Goal: Obtain resource: Download file/media

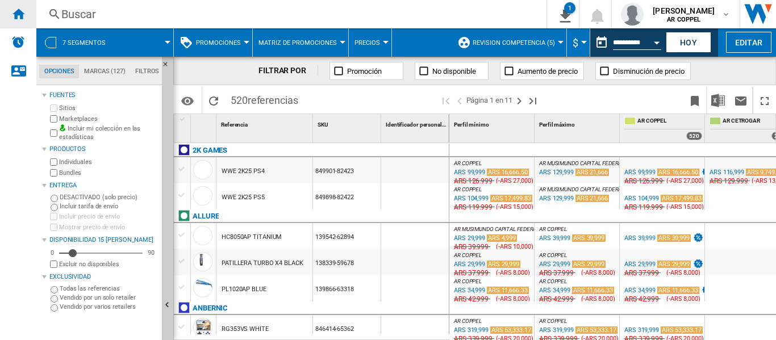
click at [19, 11] on ng-md-icon "Inicio" at bounding box center [18, 14] width 14 height 14
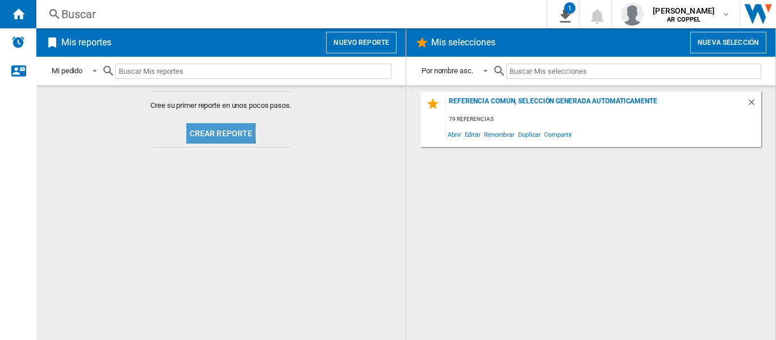
click at [210, 132] on button "Crear reporte" at bounding box center [221, 133] width 70 height 20
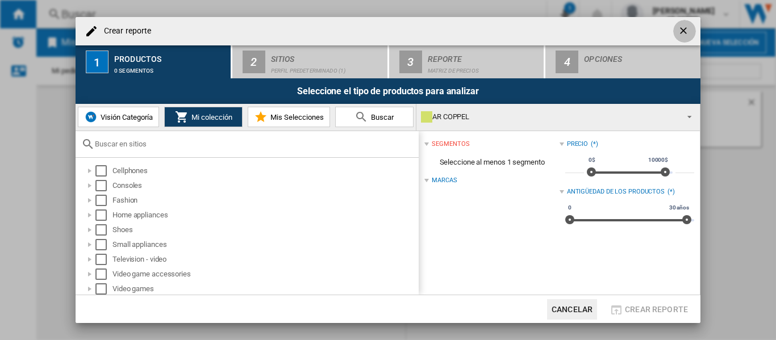
click at [686, 24] on button "Crear reporte ..." at bounding box center [685, 31] width 23 height 23
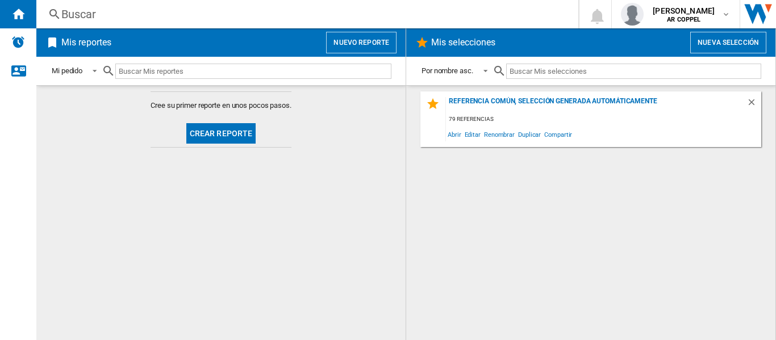
click at [228, 131] on button "Crear reporte" at bounding box center [221, 133] width 70 height 20
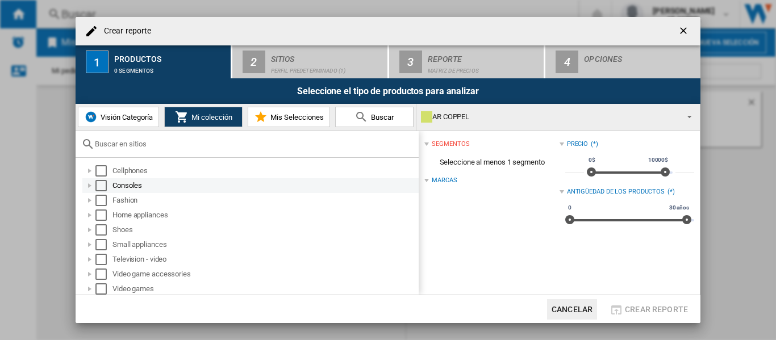
click at [101, 184] on div "Select" at bounding box center [100, 185] width 11 height 11
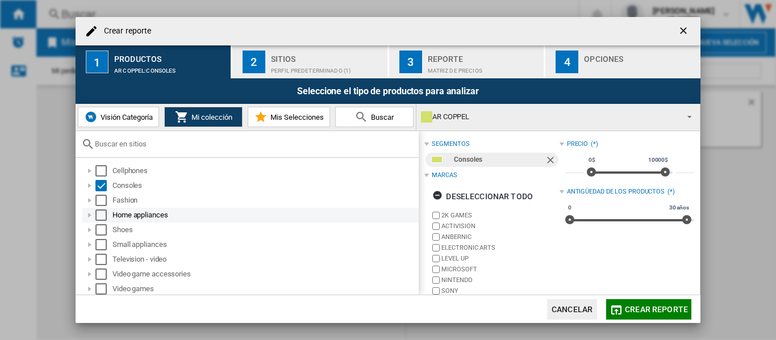
click at [103, 214] on div "Select" at bounding box center [100, 215] width 11 height 11
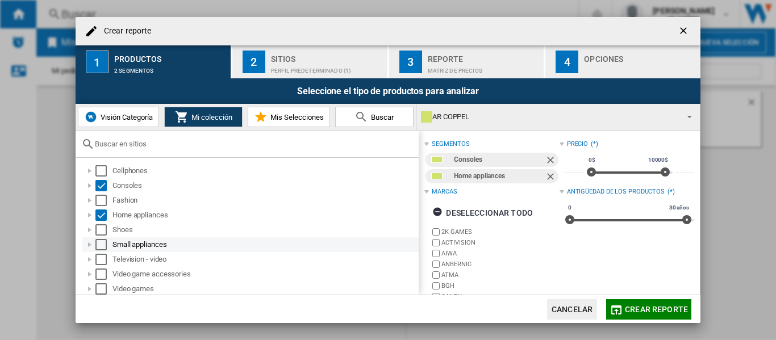
click at [103, 245] on div "Select" at bounding box center [100, 244] width 11 height 11
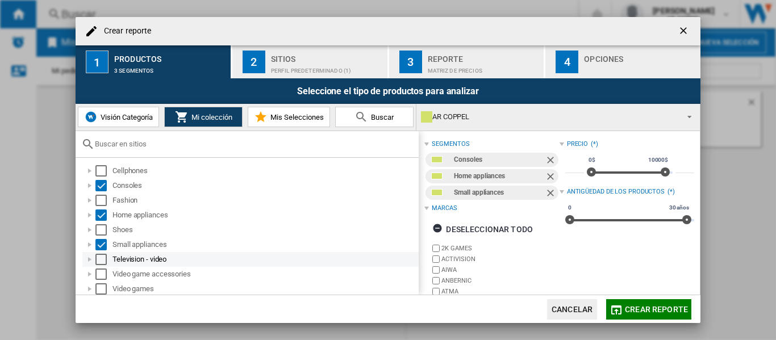
click at [103, 257] on div "Select" at bounding box center [100, 259] width 11 height 11
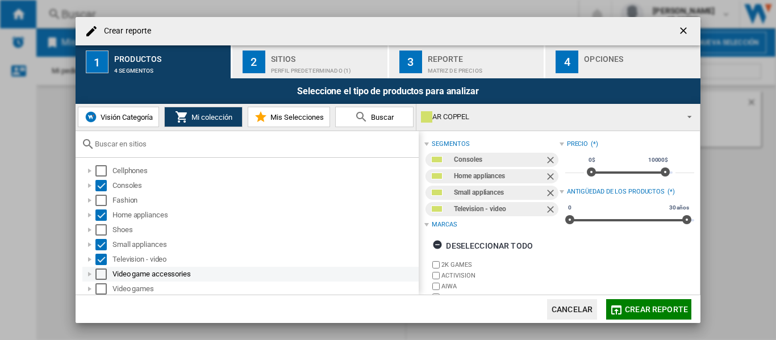
click at [103, 273] on div "Select" at bounding box center [100, 274] width 11 height 11
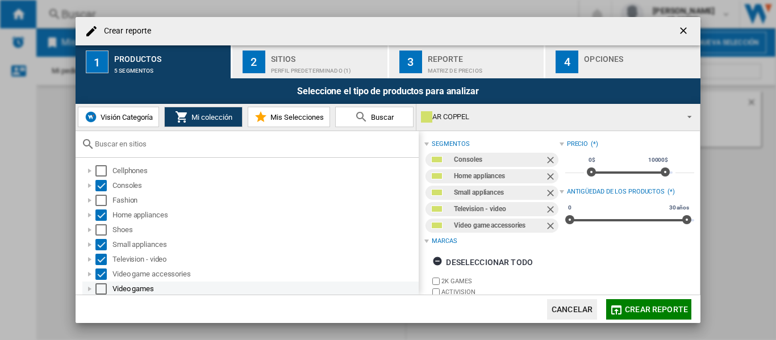
click at [102, 286] on div "Select" at bounding box center [100, 289] width 11 height 11
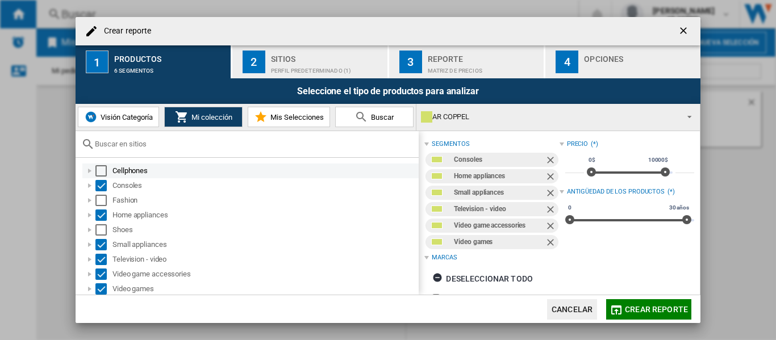
click at [106, 168] on div "Select" at bounding box center [100, 170] width 11 height 11
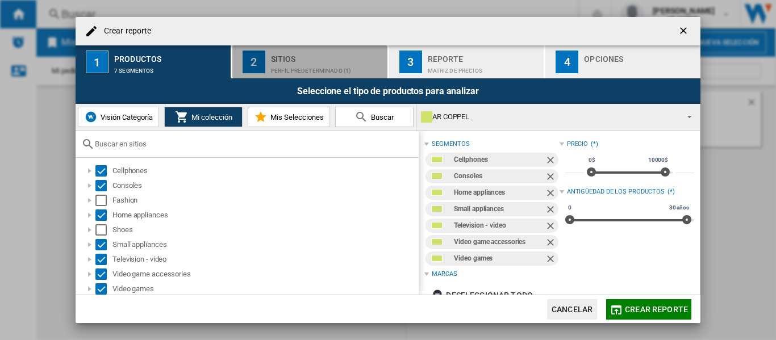
click at [288, 58] on div "Sitios" at bounding box center [327, 56] width 112 height 12
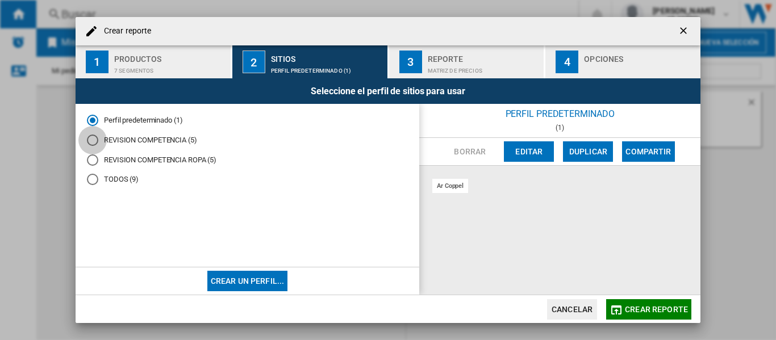
click at [93, 142] on div "REVISION COMPETENCIA (5)" at bounding box center [92, 140] width 11 height 11
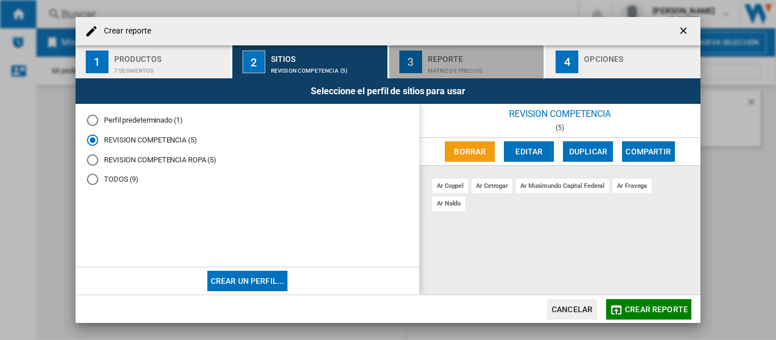
click at [449, 63] on div "Matriz de precios" at bounding box center [484, 68] width 112 height 12
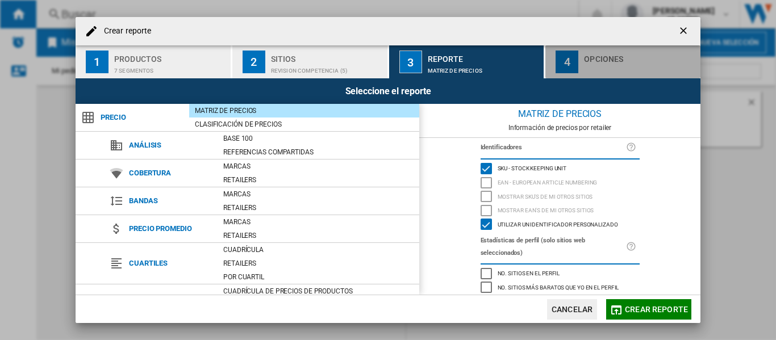
click at [631, 63] on div "button" at bounding box center [640, 68] width 112 height 12
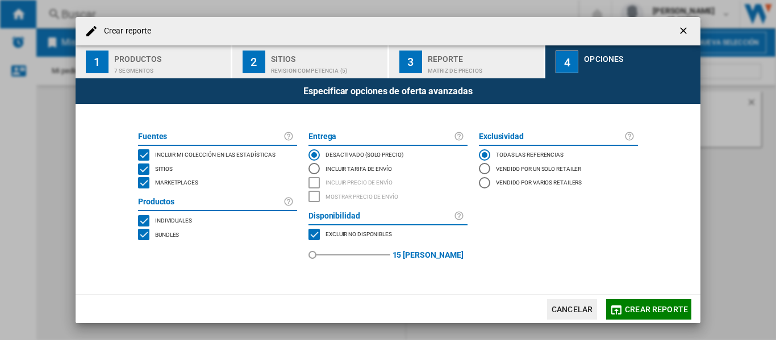
click at [147, 183] on div "MARKETPLACES" at bounding box center [143, 182] width 11 height 11
click at [670, 311] on span "Crear reporte" at bounding box center [656, 309] width 63 height 9
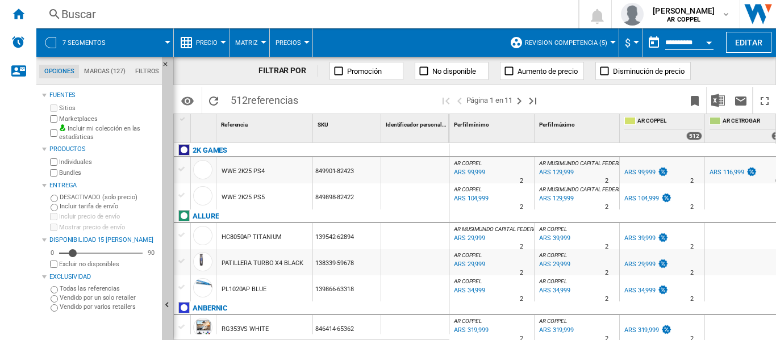
click at [223, 41] on div at bounding box center [224, 42] width 6 height 3
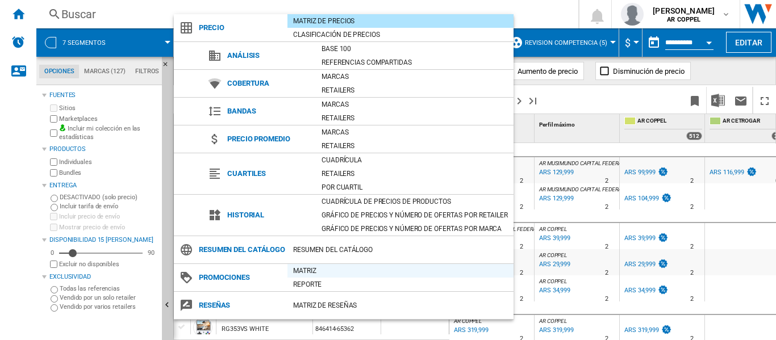
click at [300, 277] on div "Matriz" at bounding box center [401, 270] width 226 height 11
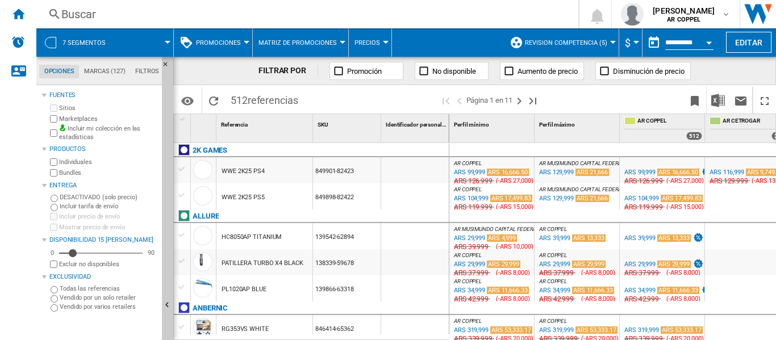
click at [246, 43] on div at bounding box center [247, 42] width 6 height 3
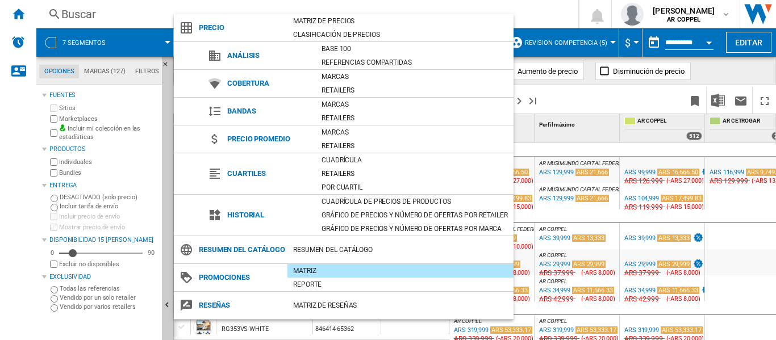
click at [314, 277] on div "Matriz" at bounding box center [401, 270] width 226 height 11
click at [0, 228] on md-backdrop at bounding box center [388, 170] width 776 height 340
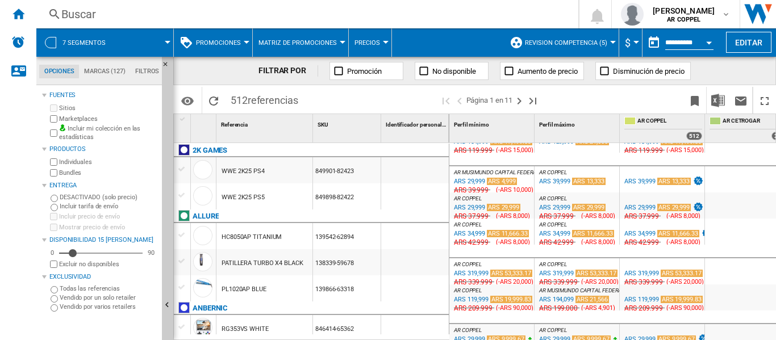
scroll to position [57, 0]
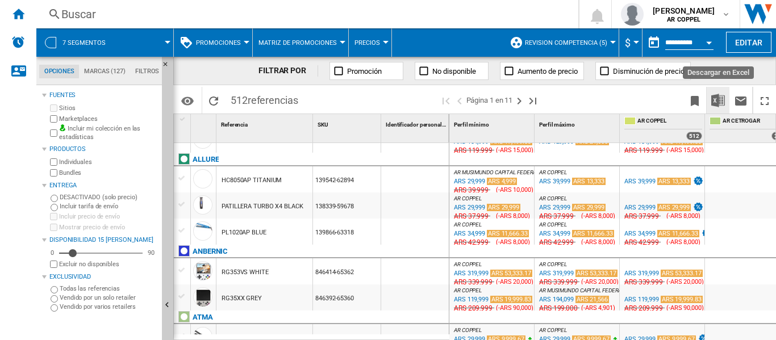
click at [720, 98] on img "Descargar en Excel" at bounding box center [719, 101] width 14 height 14
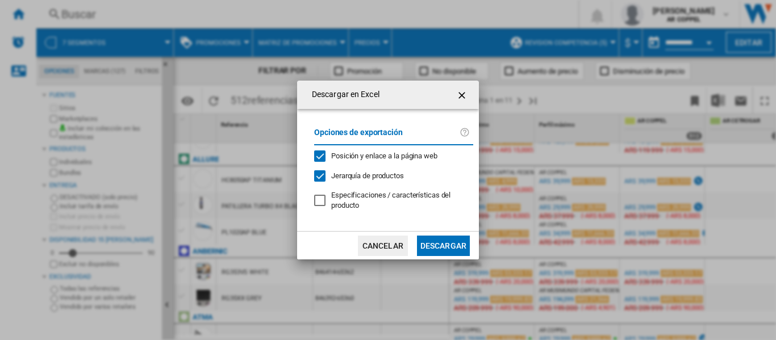
click at [447, 244] on button "Descargar" at bounding box center [443, 246] width 53 height 20
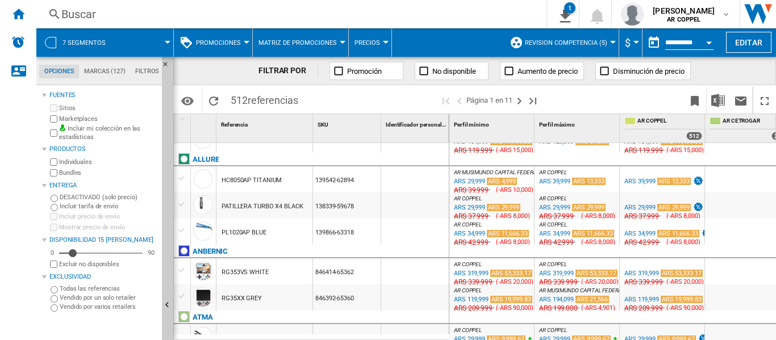
click at [25, 21] on div "Inicio" at bounding box center [18, 14] width 36 height 28
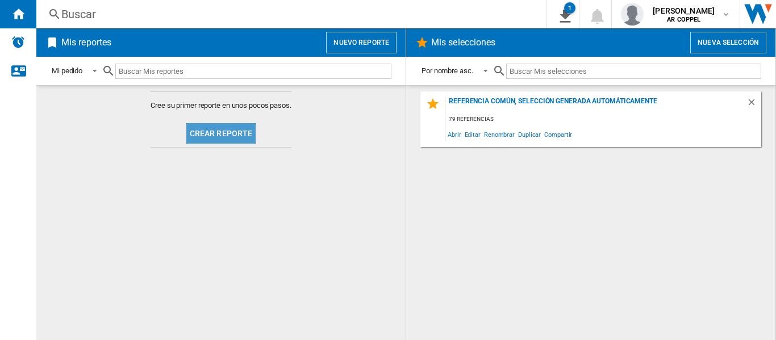
click at [221, 138] on button "Crear reporte" at bounding box center [221, 133] width 70 height 20
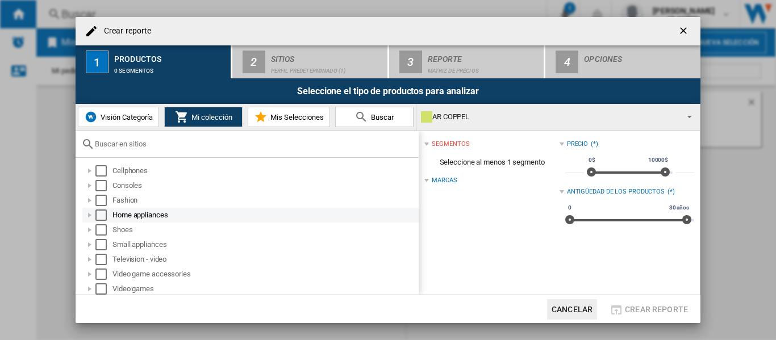
drag, startPoint x: 104, startPoint y: 201, endPoint x: 103, endPoint y: 207, distance: 6.8
click at [104, 201] on div "Select" at bounding box center [100, 200] width 11 height 11
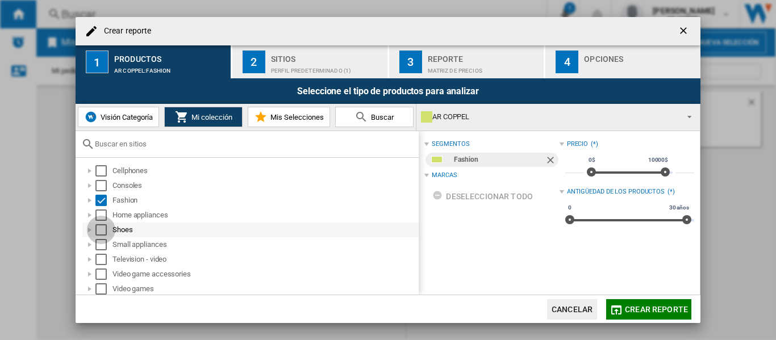
click at [103, 228] on div "Select" at bounding box center [100, 230] width 11 height 11
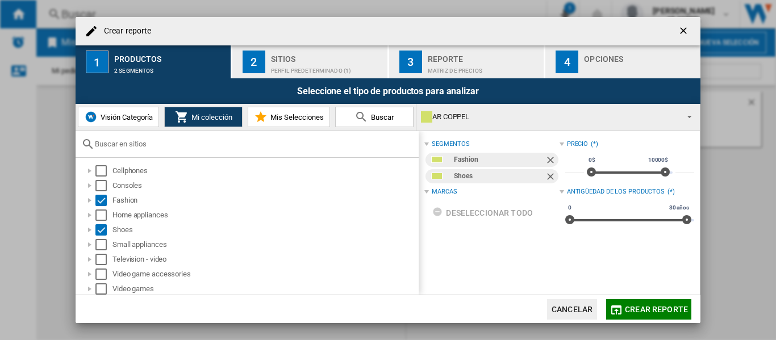
click at [309, 64] on div "Perfil predeterminado (1)" at bounding box center [327, 68] width 112 height 12
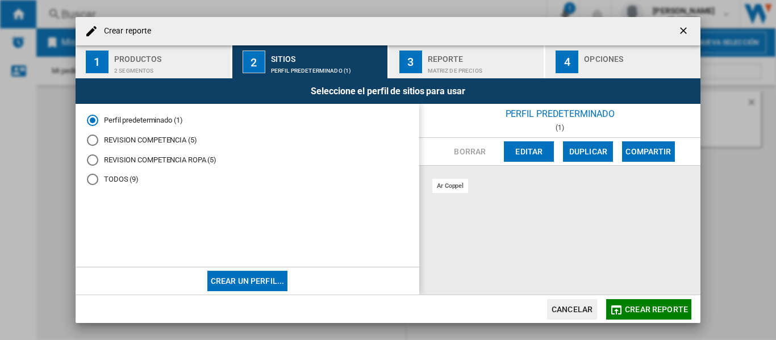
click at [92, 164] on div "REVISION COMPETENCIA ROPA (5)" at bounding box center [92, 160] width 11 height 11
click at [442, 70] on div "Matriz de precios" at bounding box center [484, 68] width 112 height 12
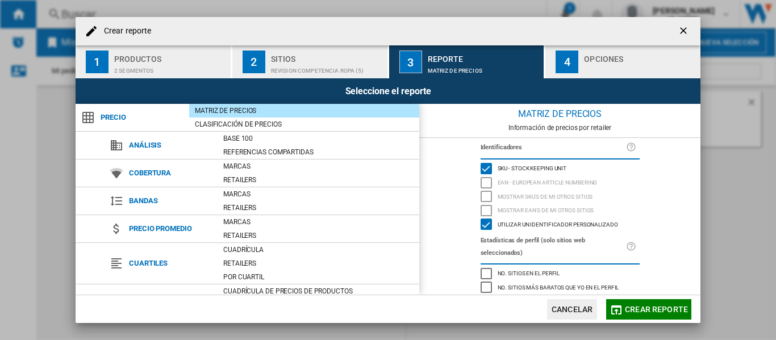
click at [600, 75] on button "4 Opciones" at bounding box center [623, 61] width 155 height 33
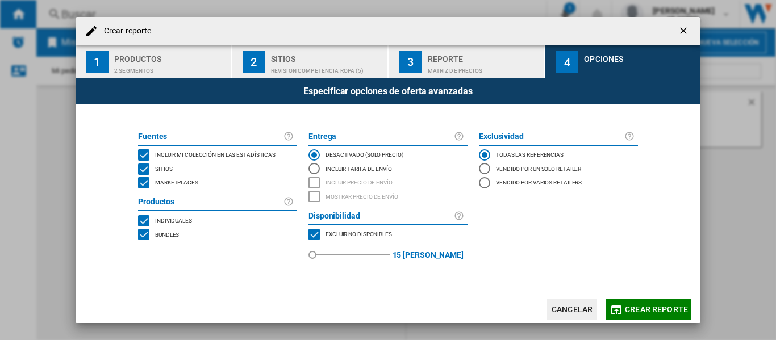
click at [145, 184] on div "MARKETPLACES" at bounding box center [143, 182] width 11 height 11
click at [658, 313] on span "Crear reporte" at bounding box center [656, 309] width 63 height 9
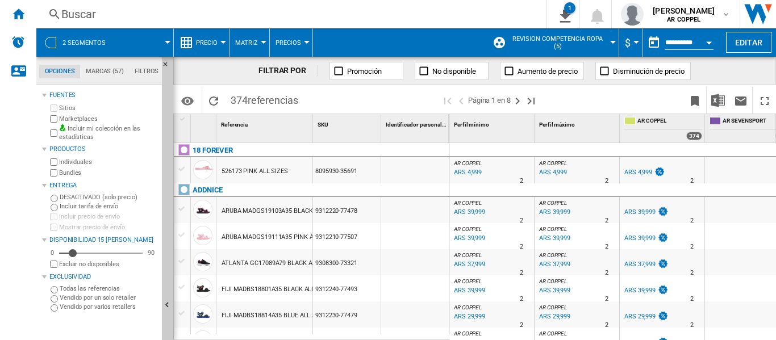
click at [223, 43] on div at bounding box center [224, 42] width 6 height 3
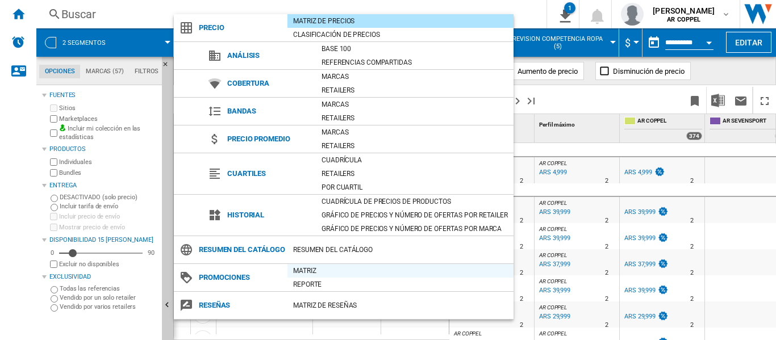
click at [314, 277] on div "Matriz" at bounding box center [401, 270] width 226 height 11
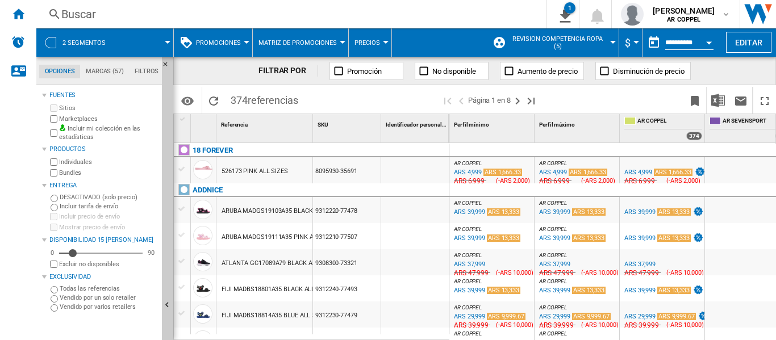
click at [247, 43] on div at bounding box center [247, 42] width 6 height 3
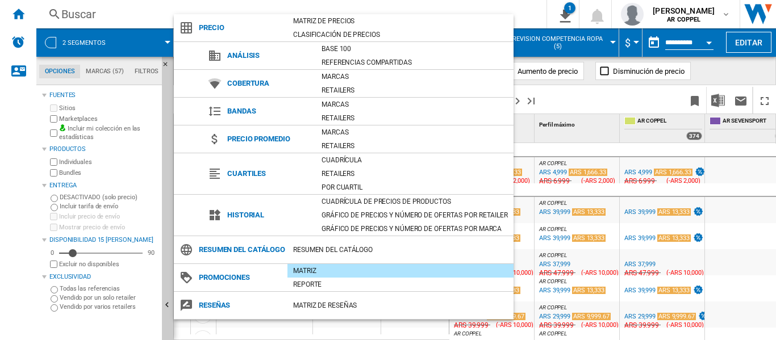
click at [327, 277] on div "Matriz" at bounding box center [401, 270] width 226 height 11
click at [724, 103] on md-backdrop at bounding box center [388, 170] width 776 height 340
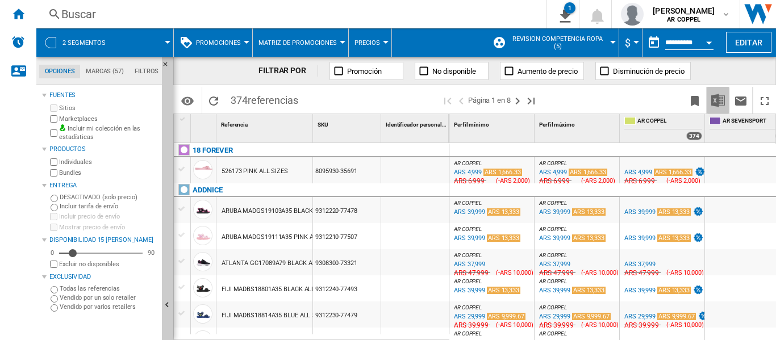
click at [717, 102] on img "Descargar en Excel" at bounding box center [719, 101] width 14 height 14
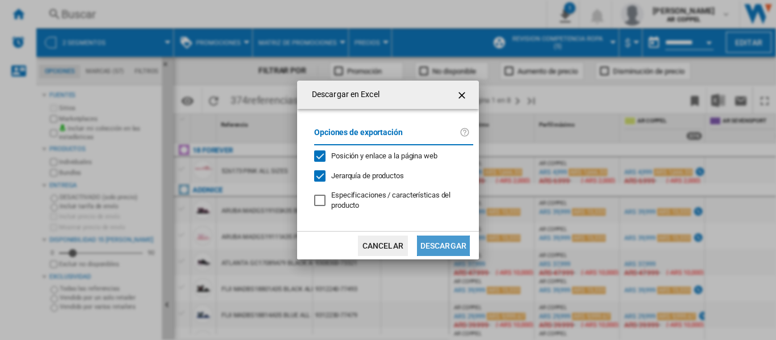
click at [446, 245] on button "Descargar" at bounding box center [443, 246] width 53 height 20
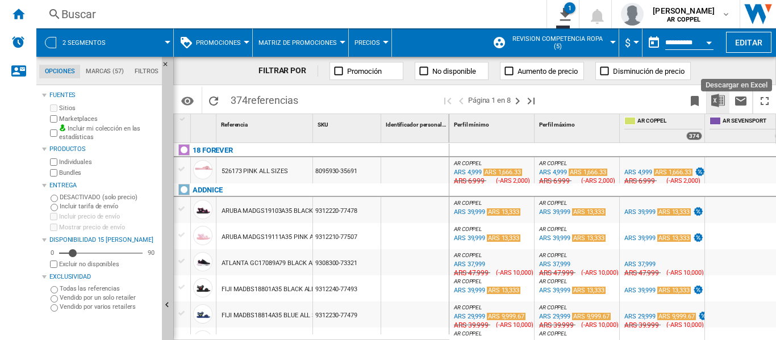
click at [720, 101] on img "Descargar en Excel" at bounding box center [719, 101] width 14 height 14
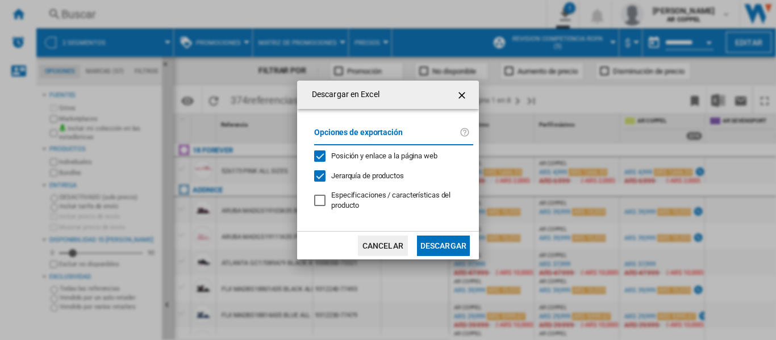
click at [435, 244] on button "Descargar" at bounding box center [443, 246] width 53 height 20
